Goal: Task Accomplishment & Management: Manage account settings

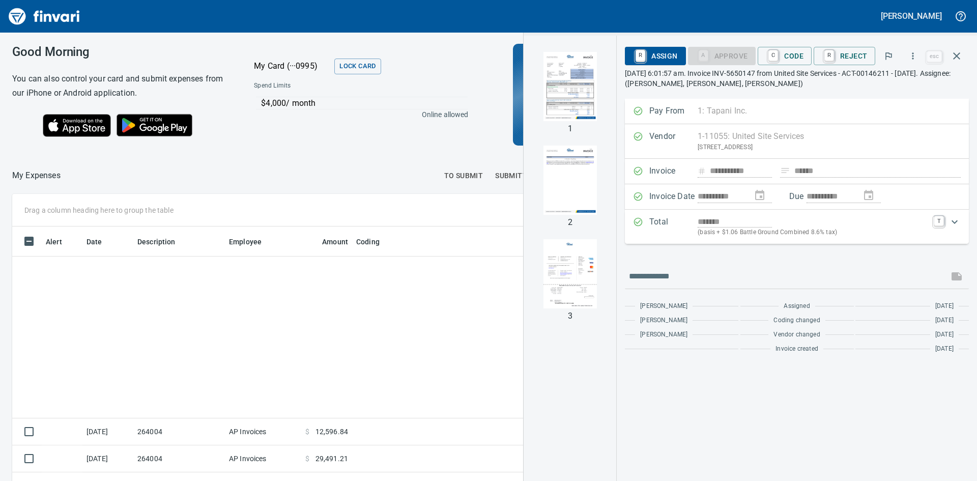
scroll to position [361, 676]
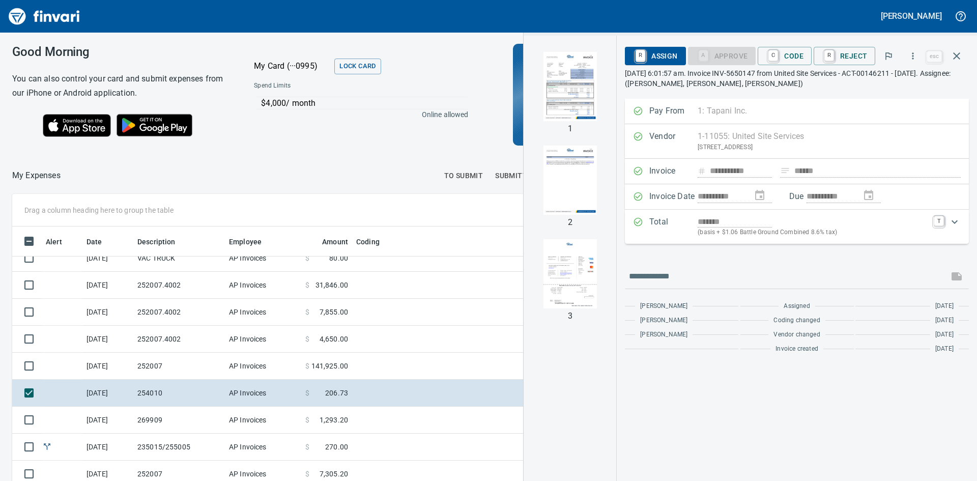
click at [562, 92] on img "button" at bounding box center [570, 86] width 69 height 69
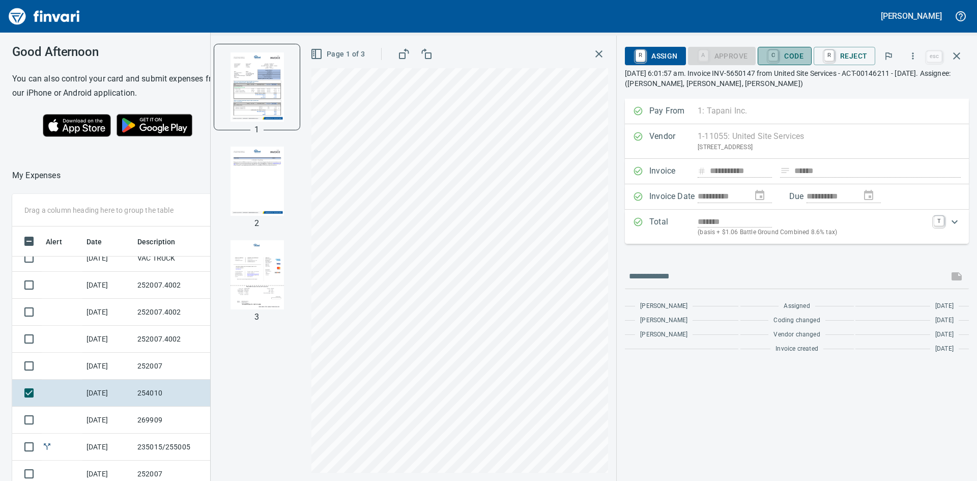
click at [802, 57] on span "C Code" at bounding box center [785, 55] width 38 height 17
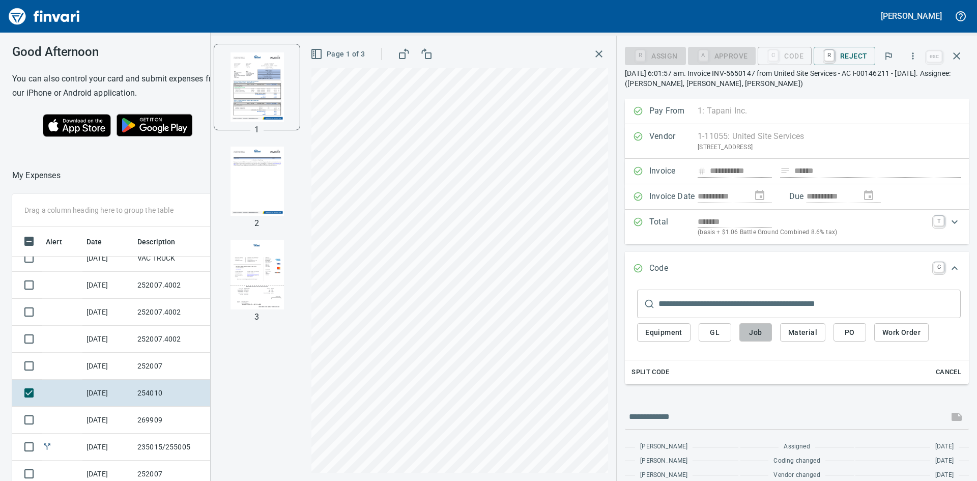
click at [756, 326] on span "Job" at bounding box center [756, 332] width 16 height 13
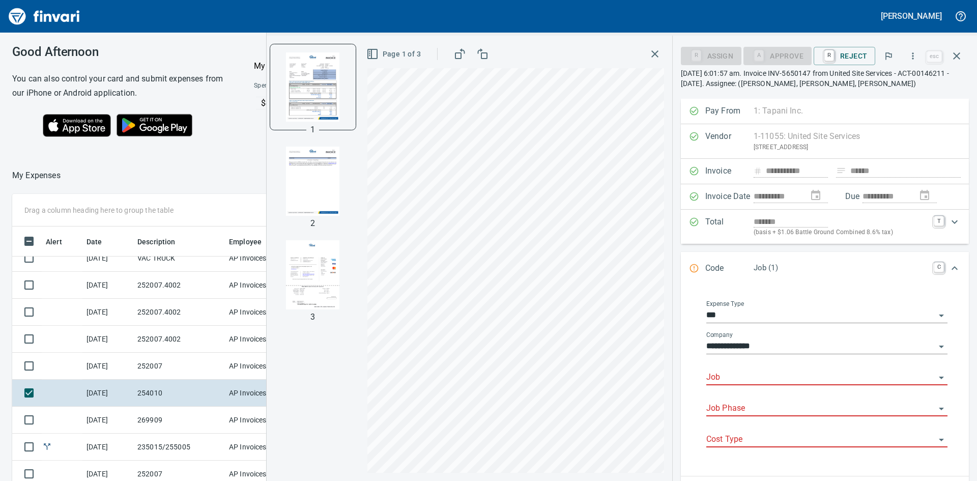
click at [788, 372] on input "Job" at bounding box center [821, 378] width 229 height 14
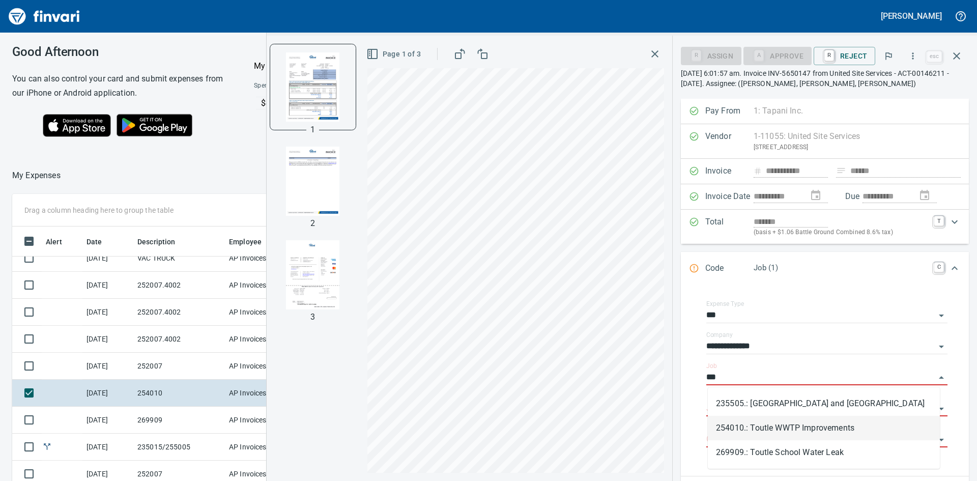
click at [807, 426] on li "254010.: Toutle WWTP Improvements" at bounding box center [824, 428] width 232 height 24
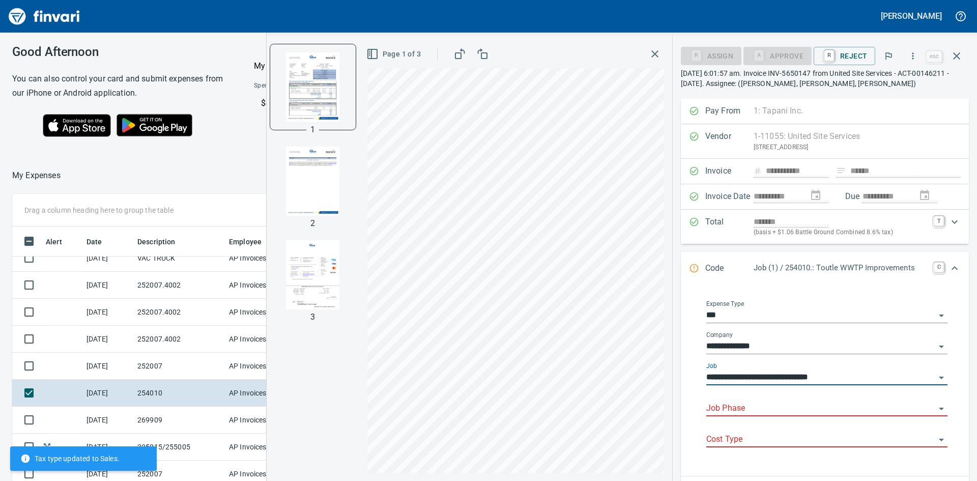
click at [737, 400] on div "Job Phase" at bounding box center [827, 405] width 241 height 23
type input "**********"
click at [742, 407] on input "Job Phase" at bounding box center [821, 409] width 229 height 14
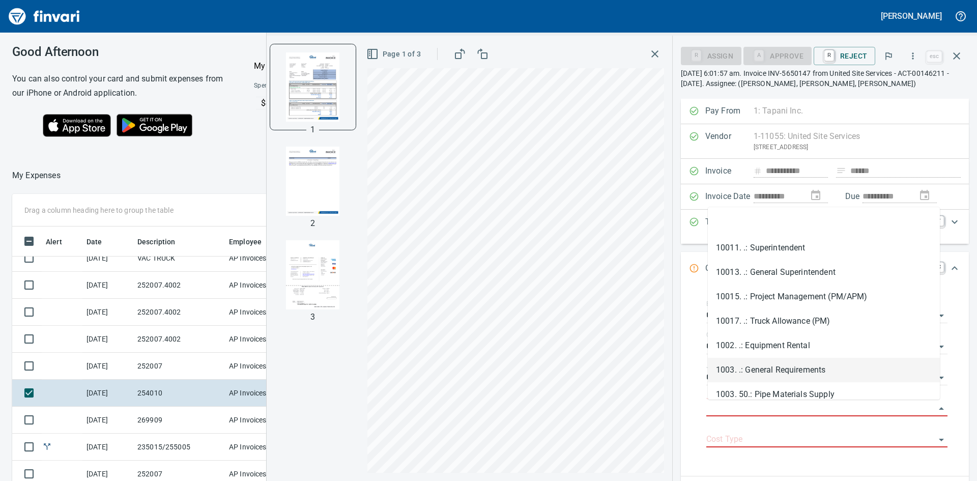
click at [766, 368] on li "1003. .: General Requirements" at bounding box center [824, 370] width 232 height 24
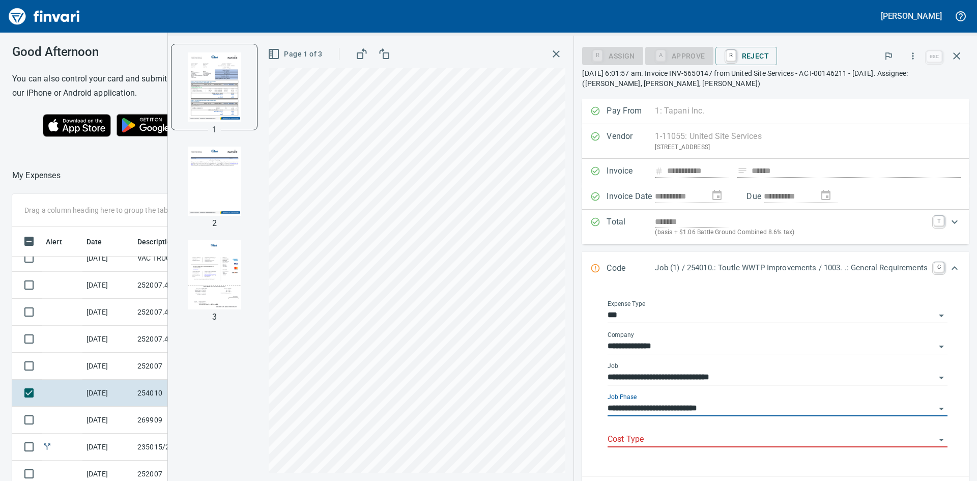
type input "**********"
click at [696, 427] on div "Cost Type" at bounding box center [778, 436] width 340 height 23
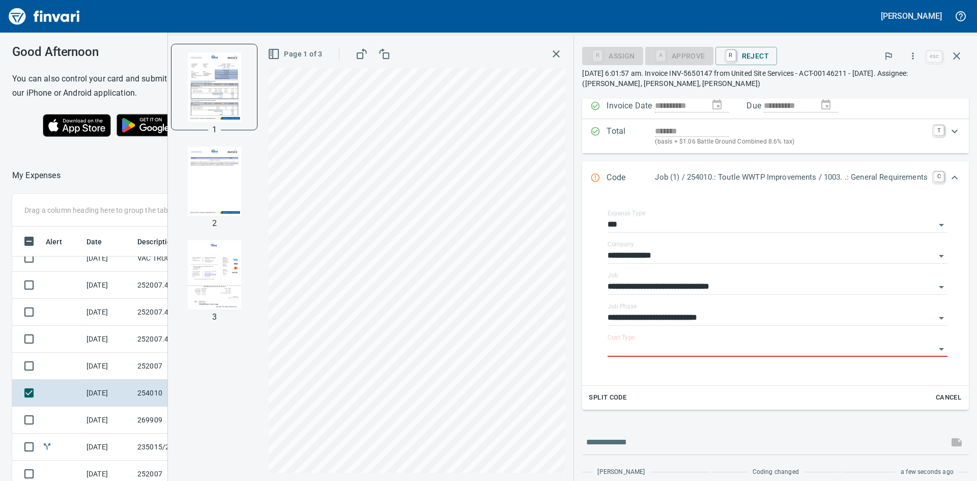
scroll to position [102, 0]
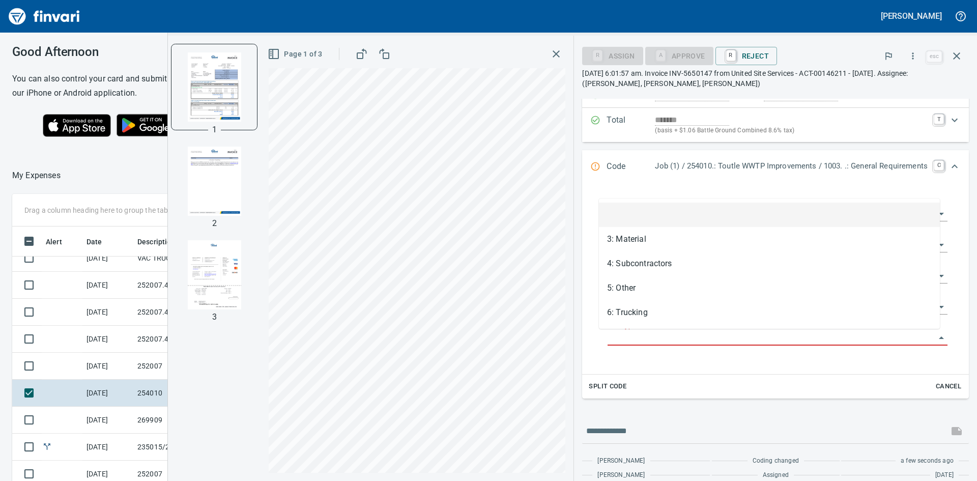
click at [659, 337] on input "Cost Type" at bounding box center [772, 338] width 328 height 14
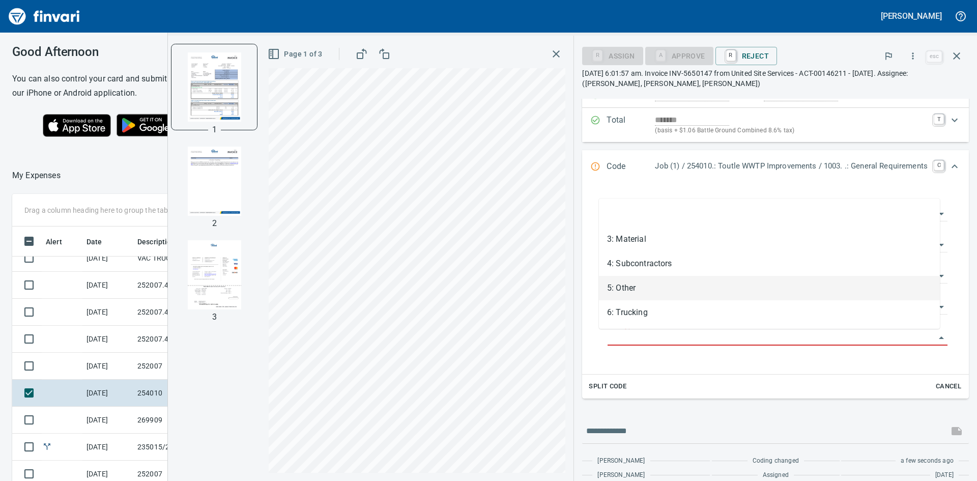
click at [630, 292] on li "5: Other" at bounding box center [769, 288] width 341 height 24
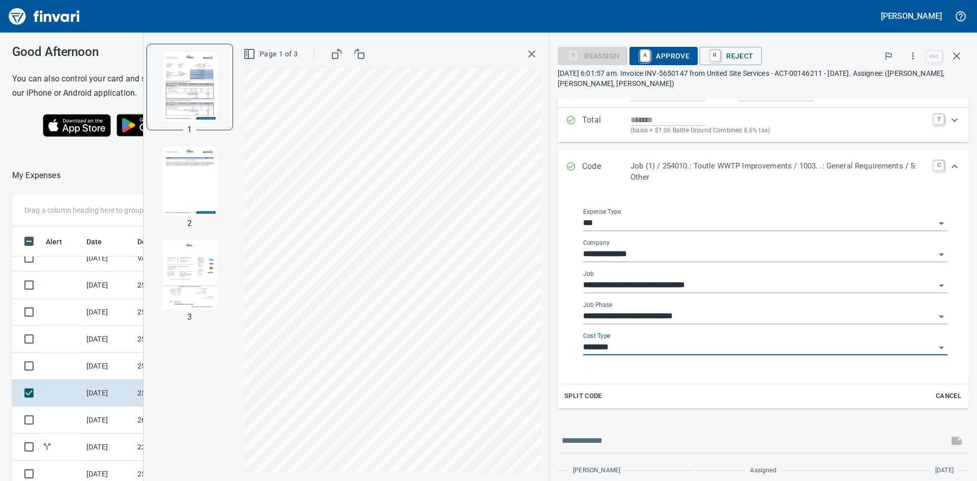
type input "********"
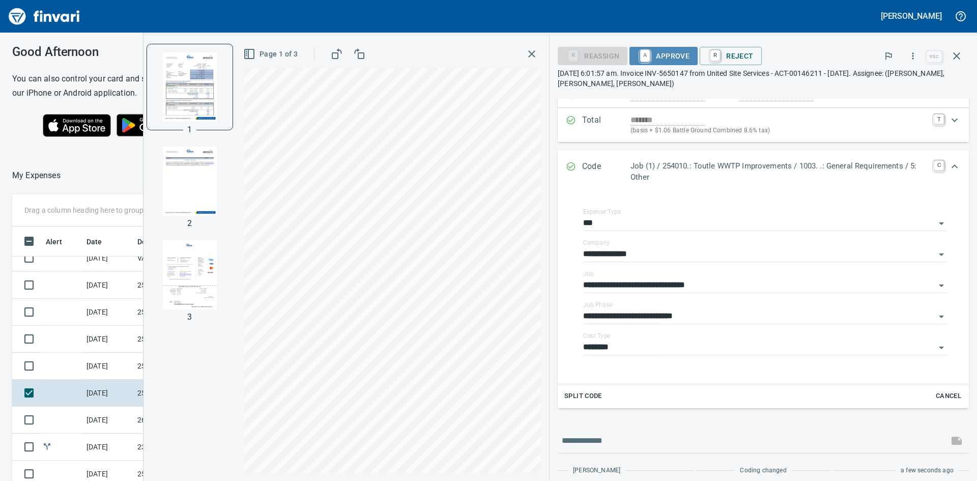
click at [669, 56] on span "A Approve" at bounding box center [664, 55] width 52 height 17
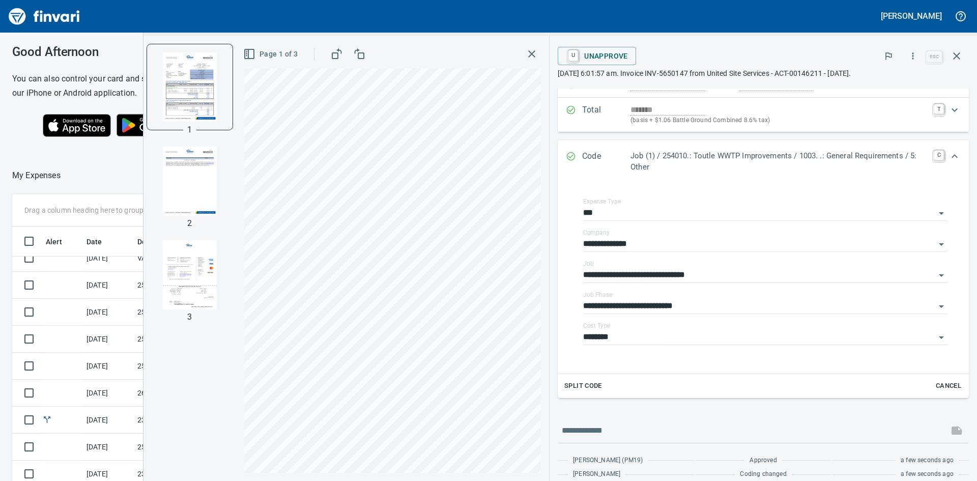
click at [531, 53] on icon "button" at bounding box center [531, 53] width 7 height 7
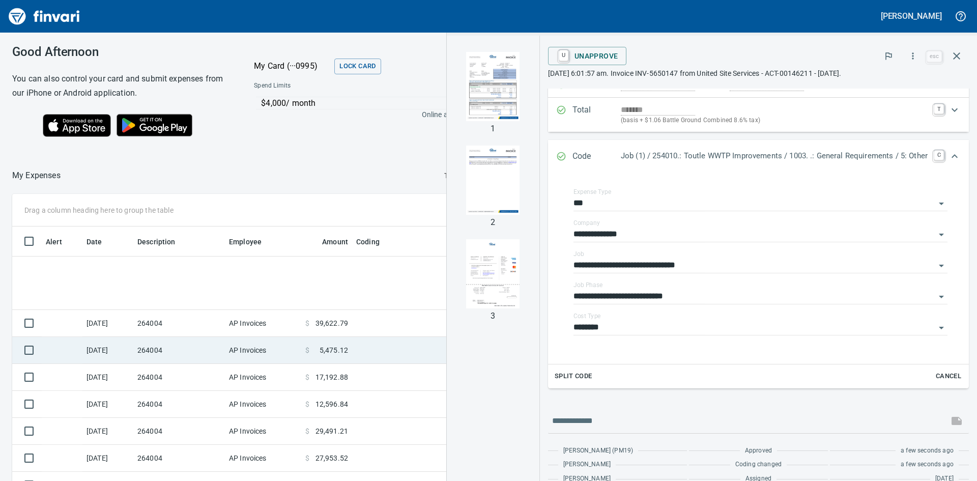
scroll to position [0, 0]
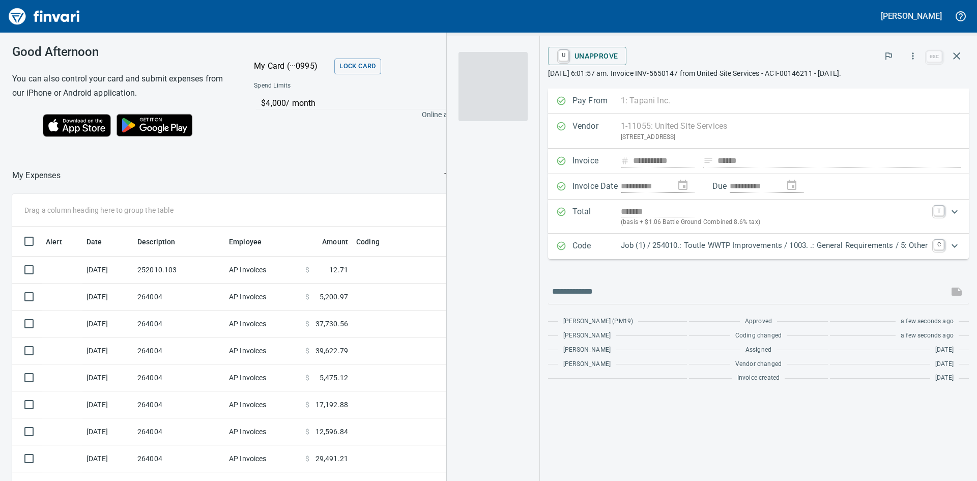
scroll to position [361, 676]
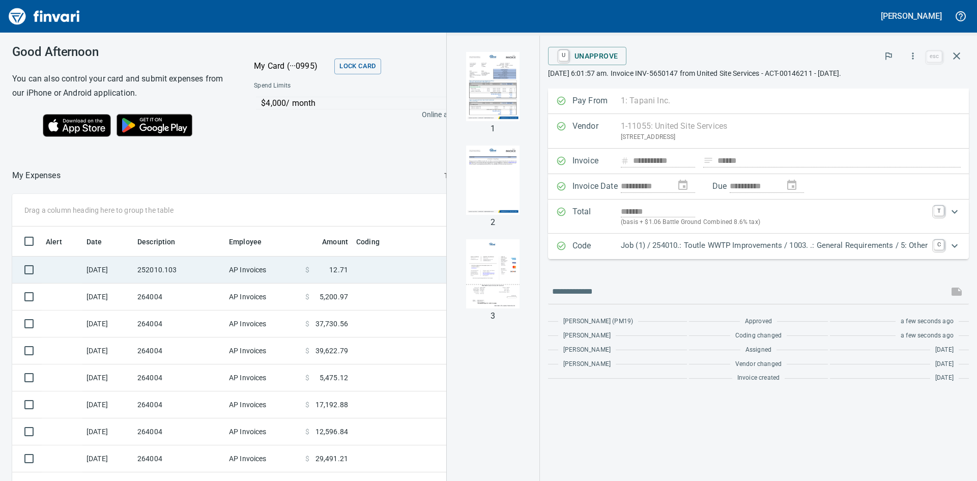
click at [163, 272] on td "252010.103" at bounding box center [179, 270] width 92 height 27
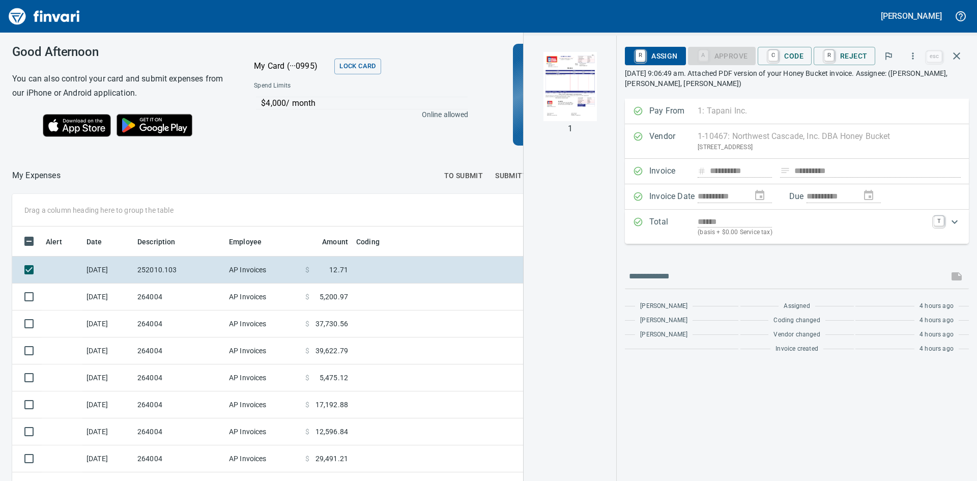
click at [574, 86] on img "button" at bounding box center [570, 86] width 69 height 69
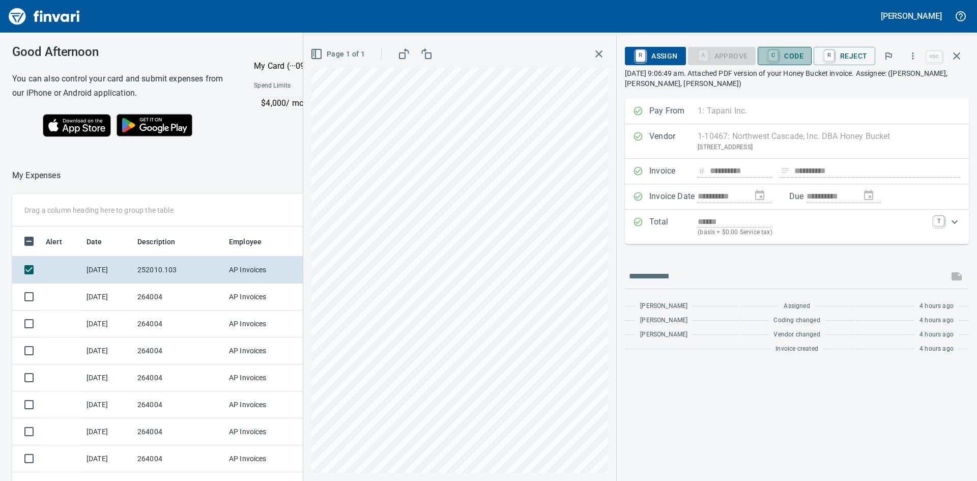
click at [789, 51] on span "C Code" at bounding box center [785, 55] width 38 height 17
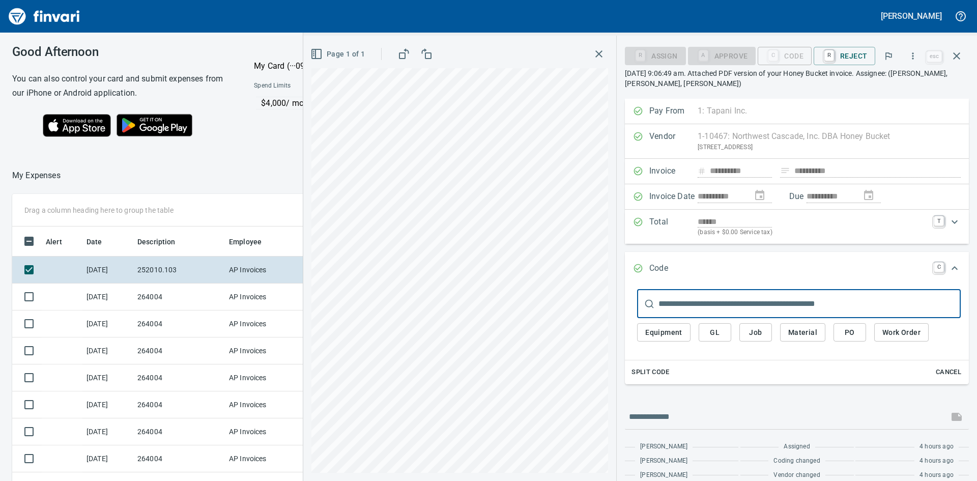
scroll to position [361, 676]
click at [758, 335] on span "Job" at bounding box center [756, 332] width 16 height 13
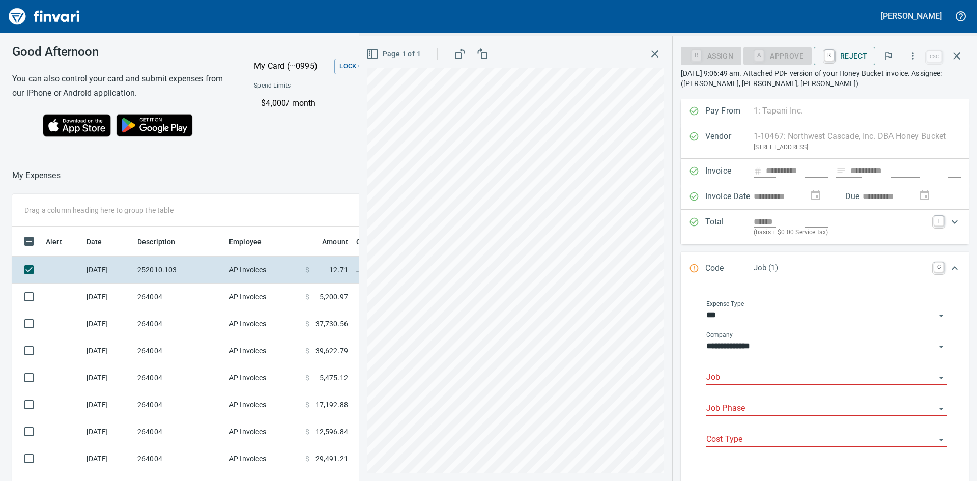
click at [735, 376] on input "Job" at bounding box center [821, 378] width 229 height 14
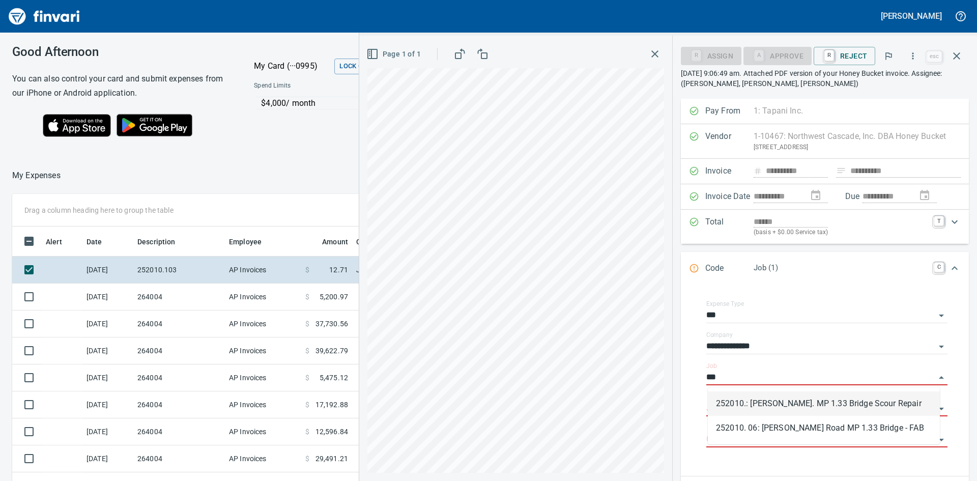
click at [826, 401] on li "252010.: Sargent Rd. MP 1.33 Bridge Scour Repair" at bounding box center [824, 403] width 232 height 24
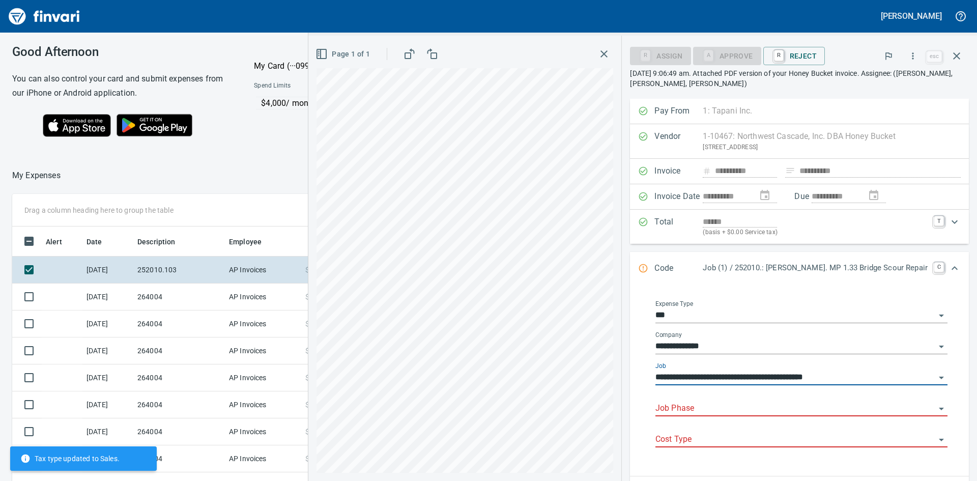
type input "**********"
click at [775, 410] on input "Job Phase" at bounding box center [796, 409] width 280 height 14
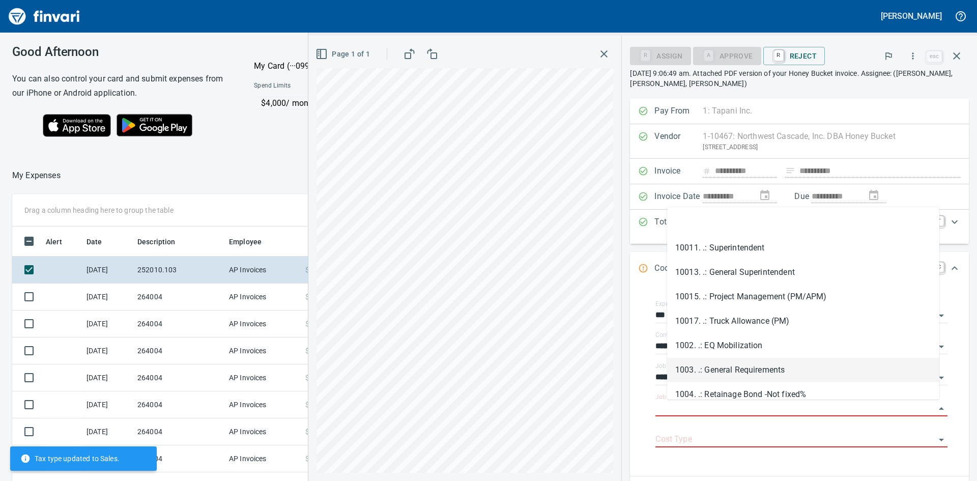
click at [764, 370] on li "1003. .: General Requirements" at bounding box center [803, 370] width 272 height 24
type input "**********"
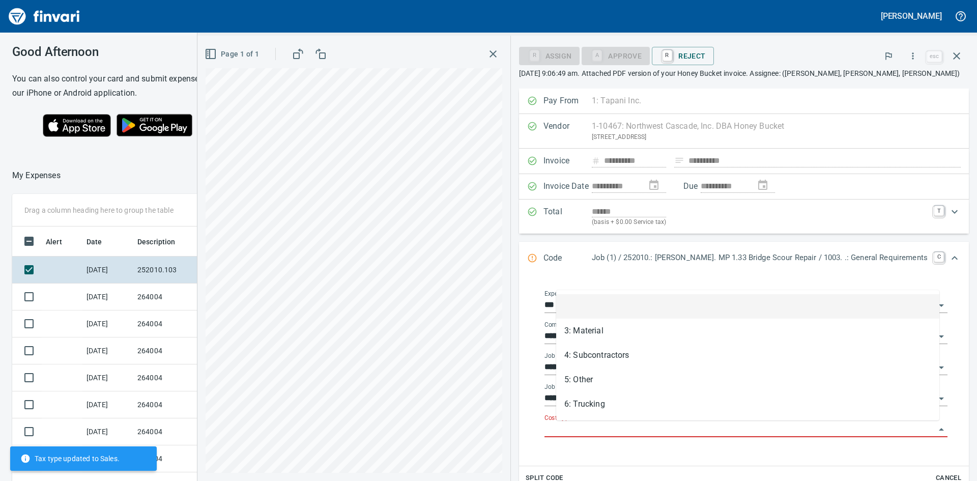
click at [679, 430] on input "Cost Type" at bounding box center [740, 430] width 391 height 14
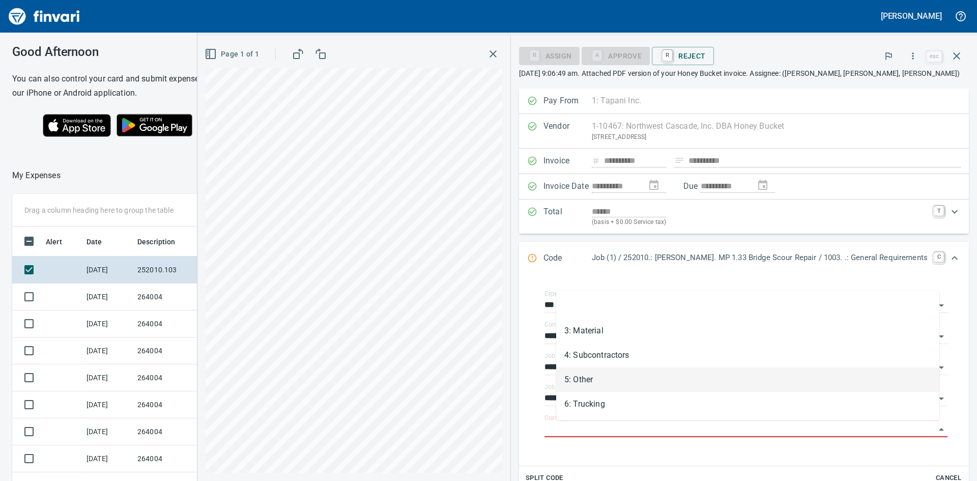
click at [586, 376] on li "5: Other" at bounding box center [747, 380] width 383 height 24
type input "********"
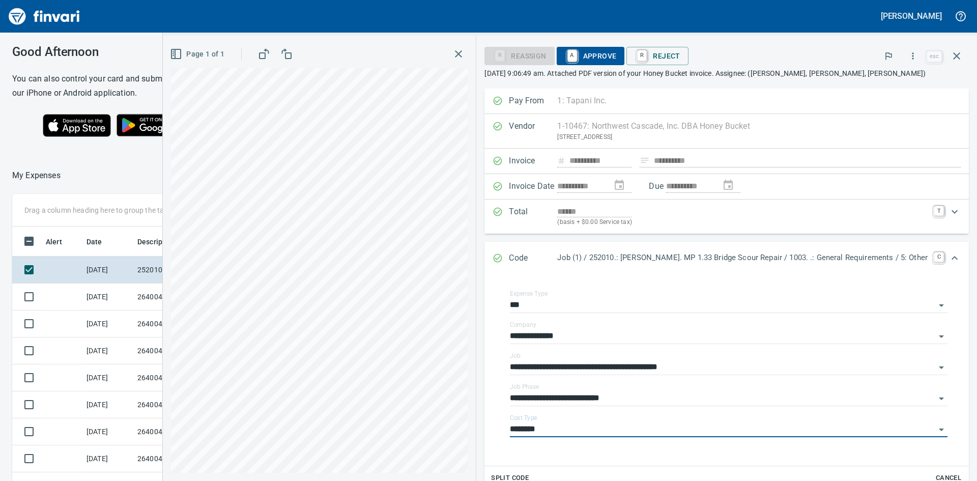
click at [599, 55] on span "A Approve" at bounding box center [591, 55] width 52 height 17
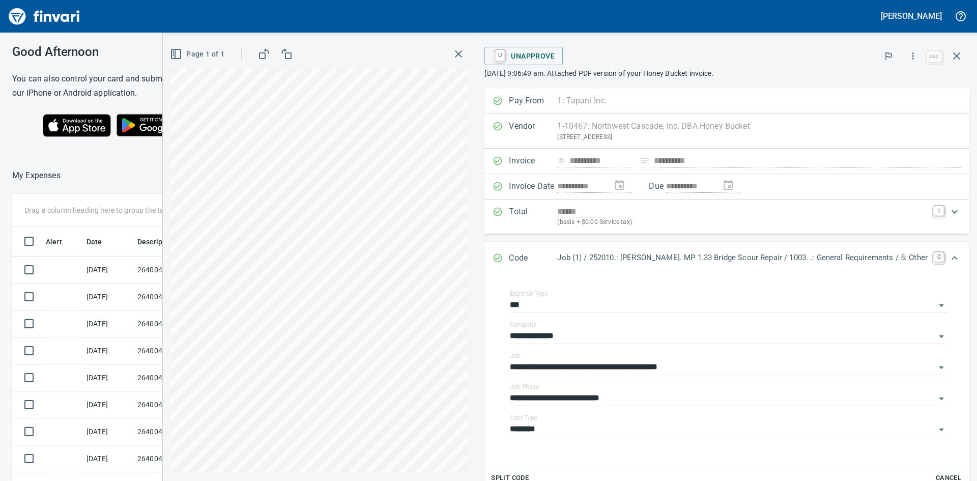
click at [465, 51] on icon "button" at bounding box center [459, 54] width 12 height 12
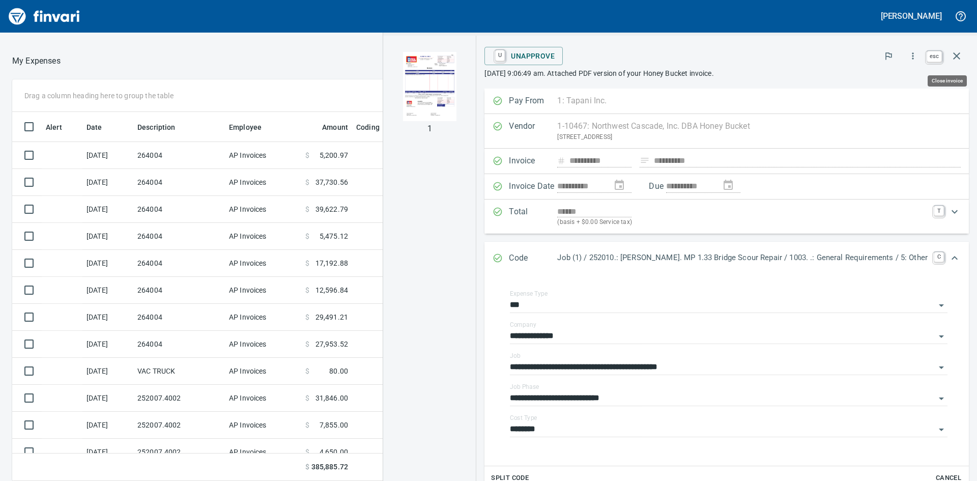
click at [955, 58] on icon "button" at bounding box center [957, 55] width 7 height 7
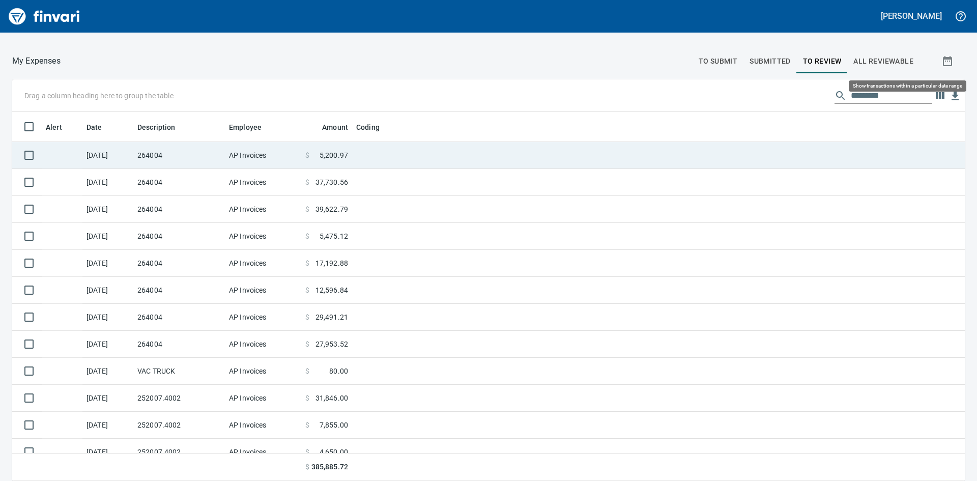
scroll to position [361, 930]
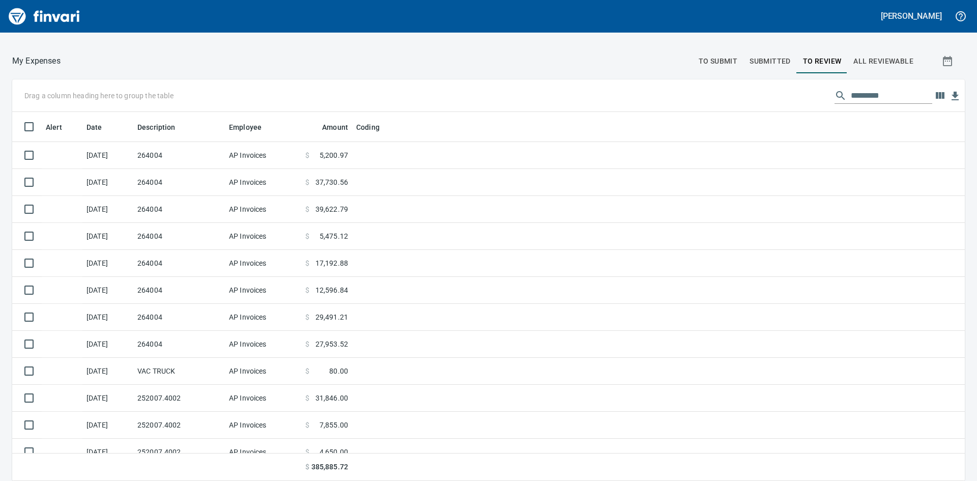
click at [854, 63] on span "All Reviewable" at bounding box center [884, 61] width 60 height 13
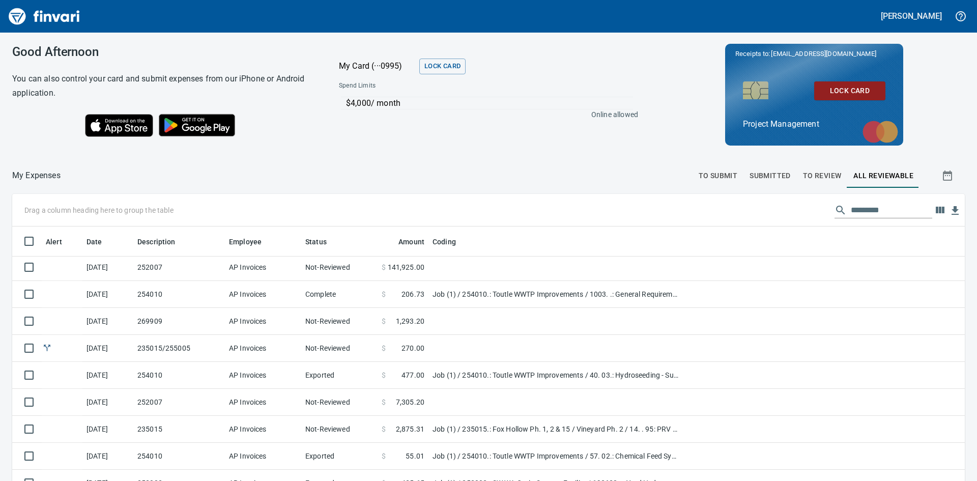
scroll to position [458, 0]
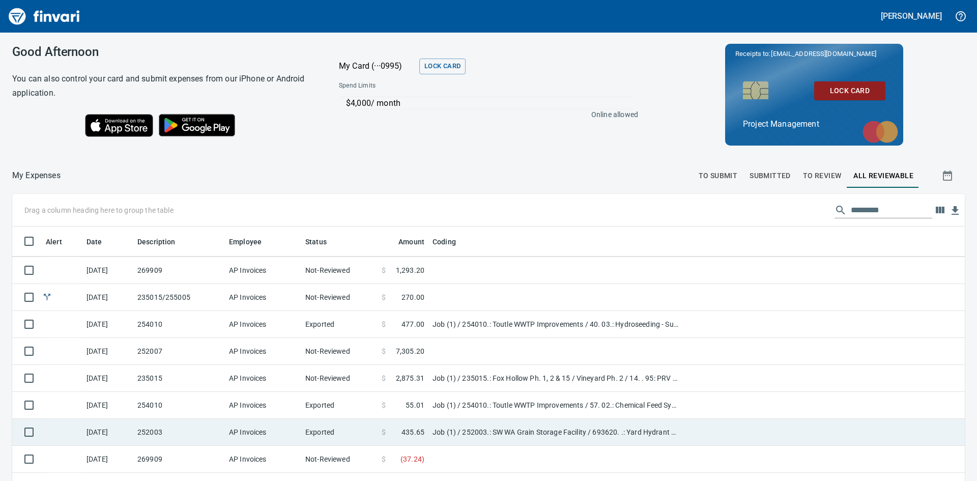
click at [178, 431] on td "252003" at bounding box center [179, 432] width 92 height 27
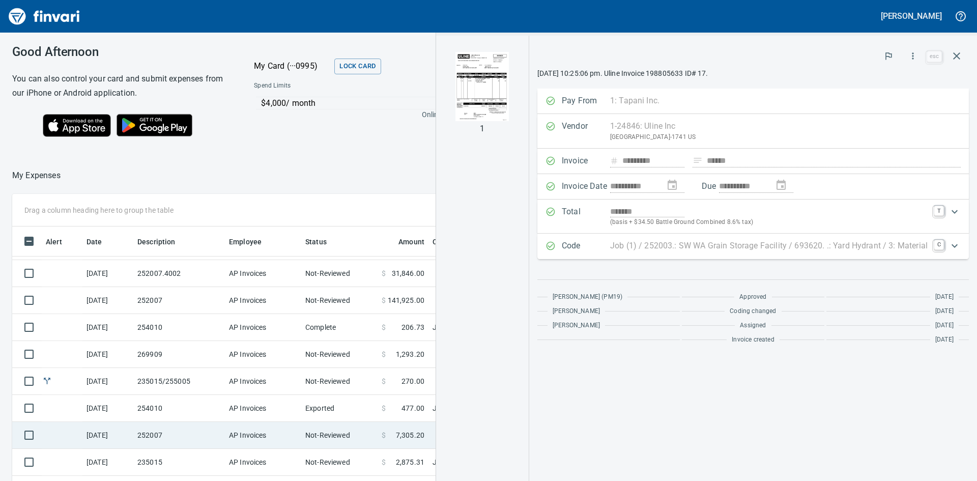
scroll to position [356, 0]
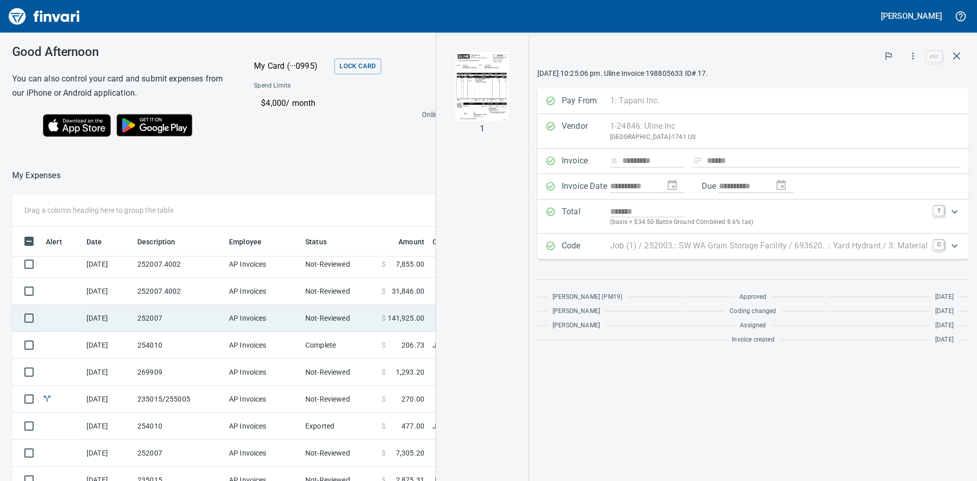
click at [184, 321] on td "252007" at bounding box center [179, 318] width 92 height 27
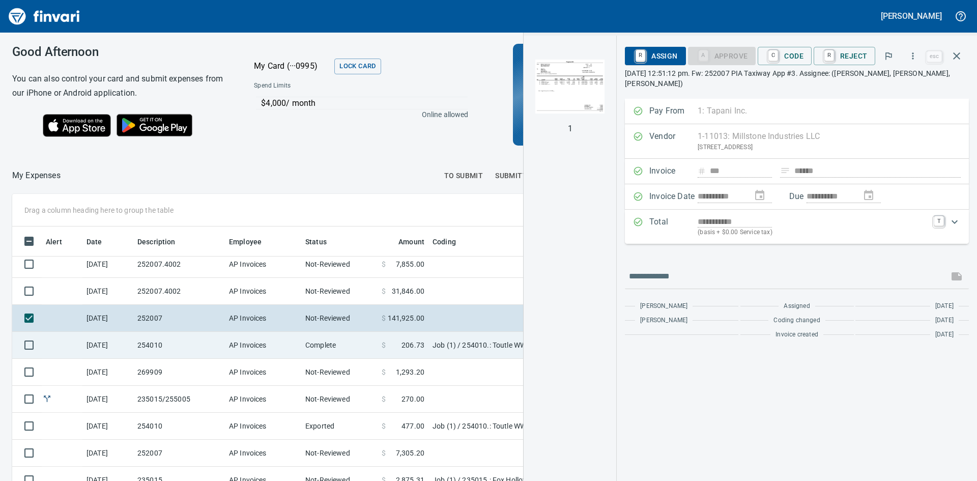
click at [177, 343] on td "254010" at bounding box center [179, 345] width 92 height 27
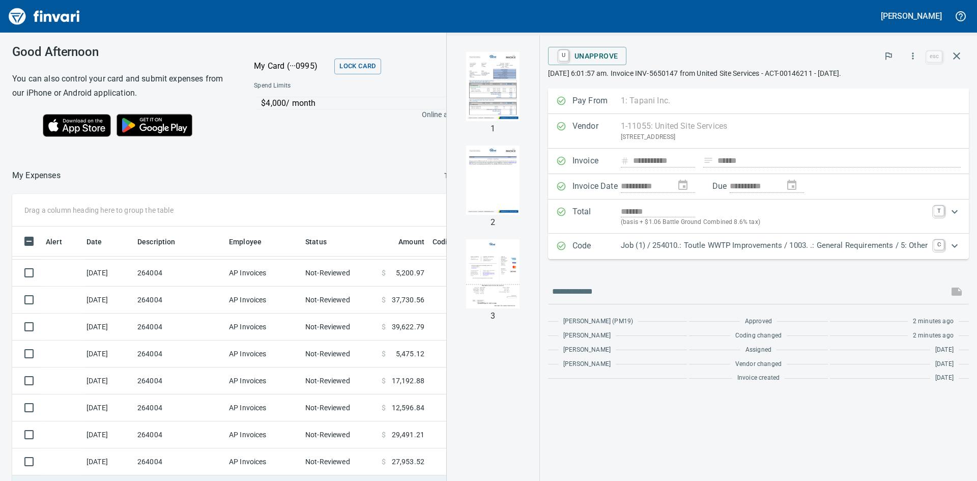
scroll to position [51, 0]
click at [957, 54] on icon "button" at bounding box center [957, 56] width 12 height 12
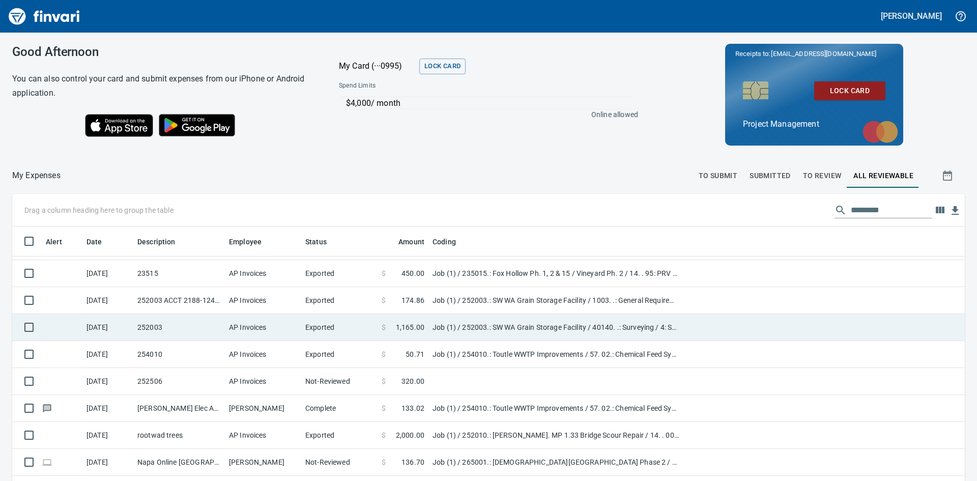
scroll to position [764, 0]
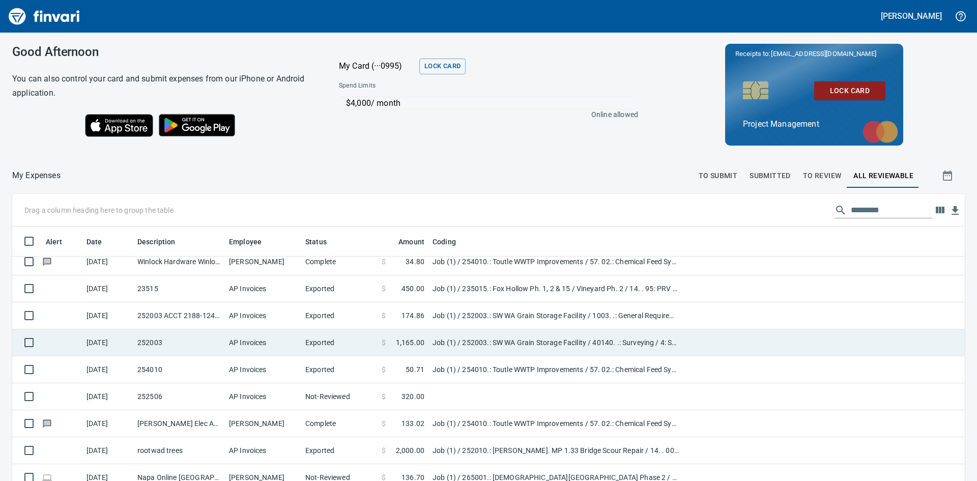
click at [177, 338] on td "252003" at bounding box center [179, 342] width 92 height 27
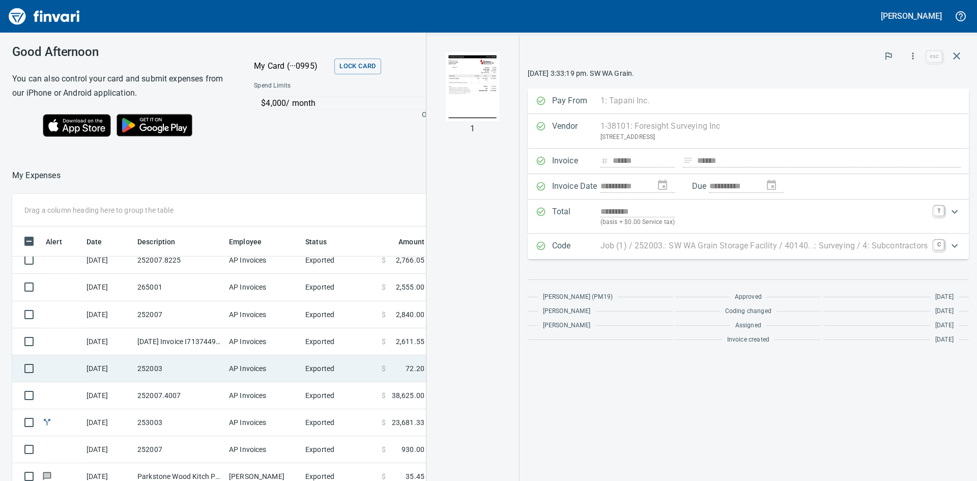
scroll to position [1425, 0]
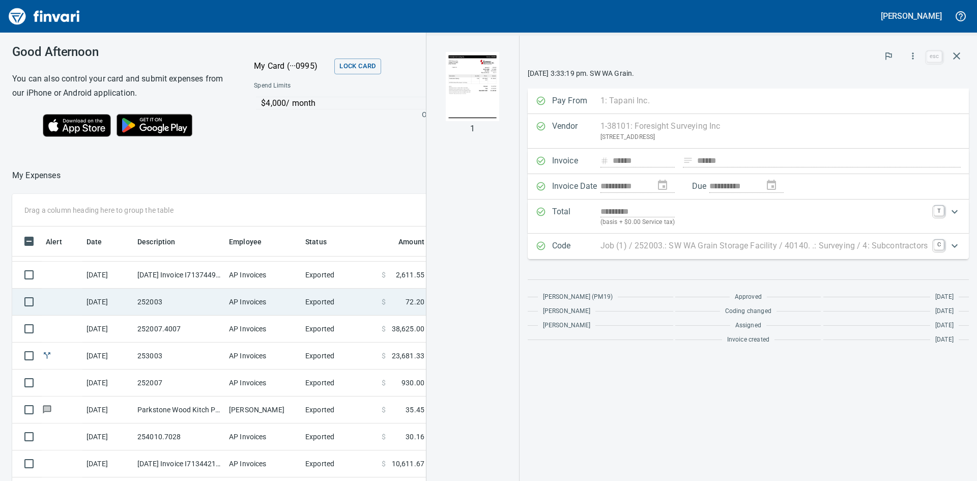
click at [177, 304] on td "252003" at bounding box center [179, 302] width 92 height 27
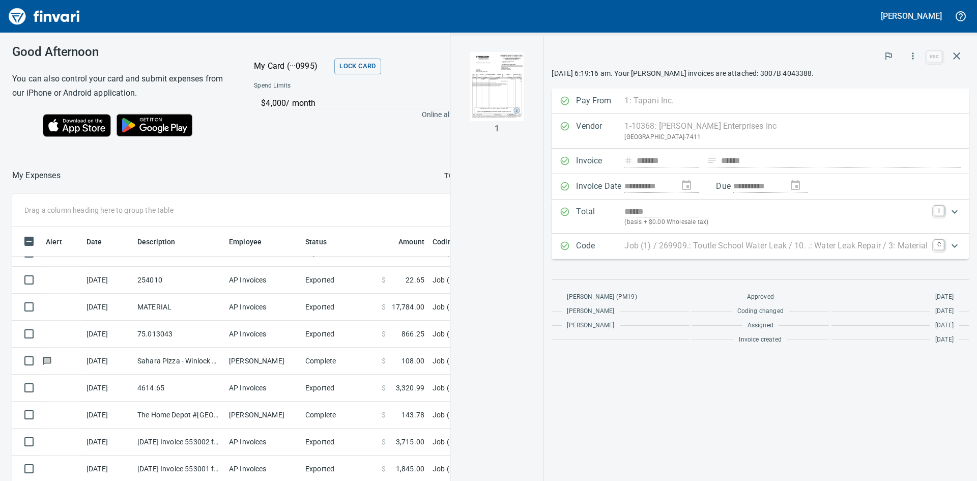
scroll to position [361, 676]
